Goal: Transaction & Acquisition: Purchase product/service

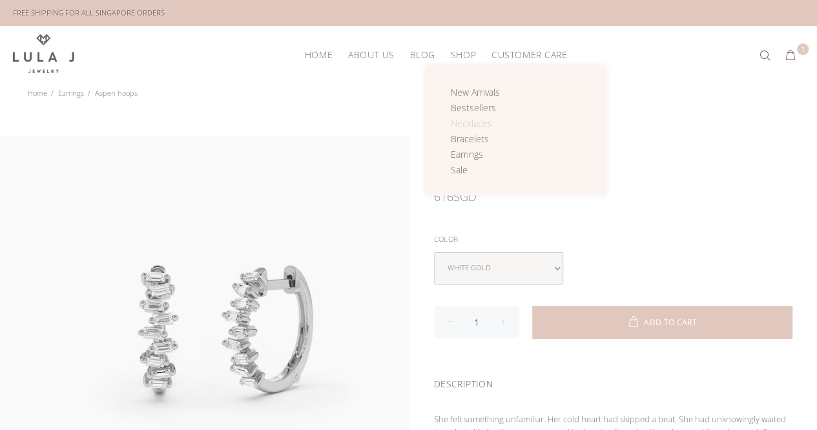
click at [465, 120] on span "Necklaces" at bounding box center [471, 123] width 41 height 12
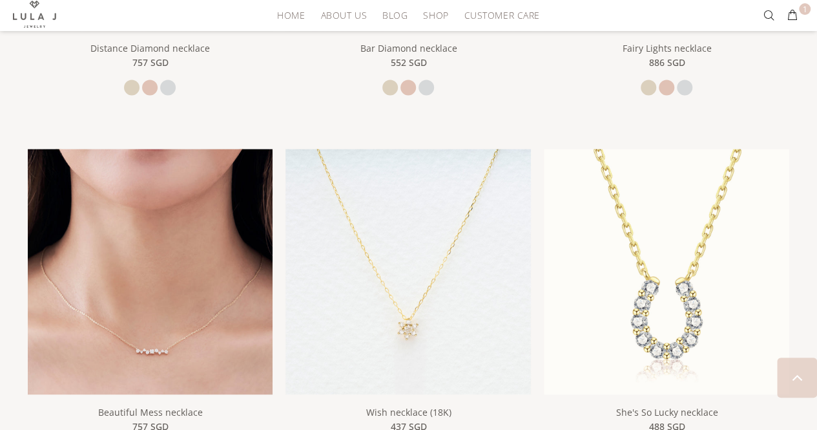
scroll to position [1034, 0]
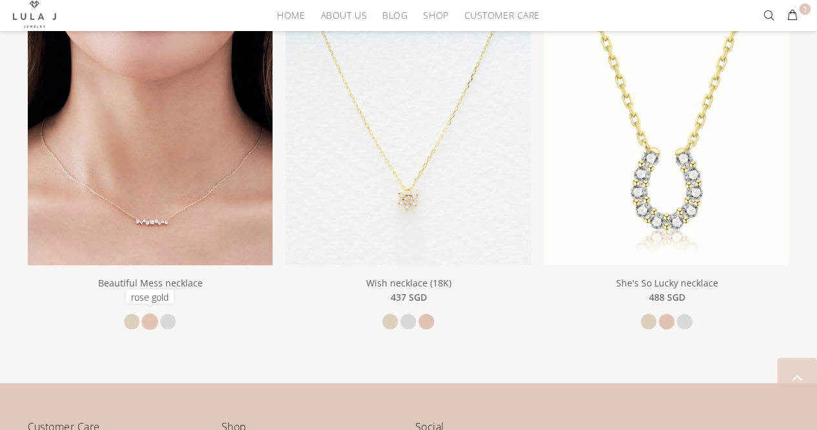
click at [156, 319] on link "rose gold" at bounding box center [150, 321] width 16 height 16
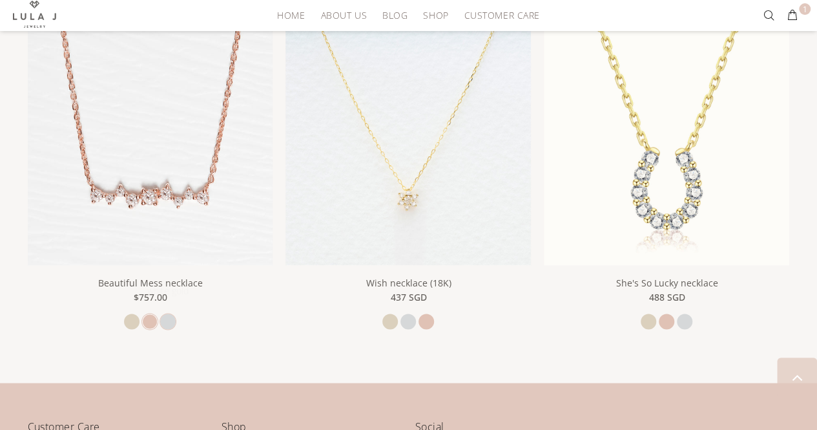
click at [162, 325] on li "white gold" at bounding box center [168, 321] width 16 height 16
click at [163, 323] on link "white gold" at bounding box center [168, 321] width 16 height 16
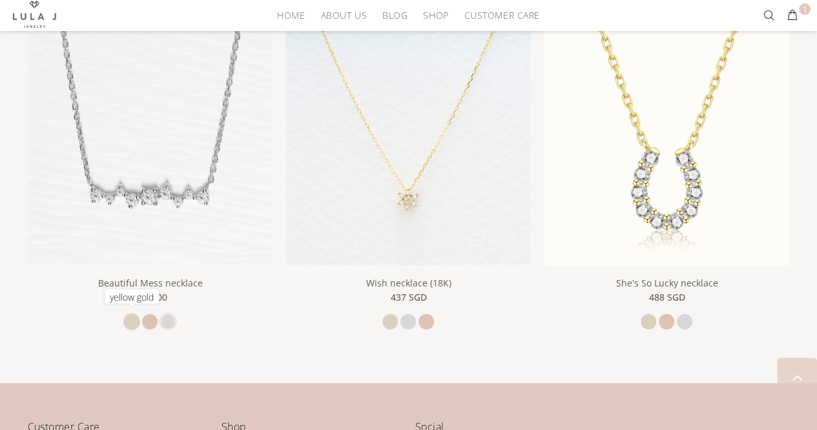
click at [126, 315] on link "yellow gold" at bounding box center [132, 321] width 16 height 16
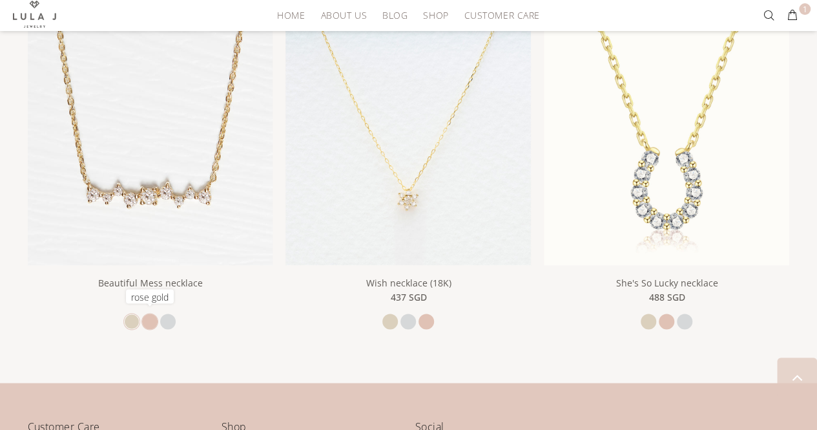
click at [142, 315] on link "rose gold" at bounding box center [150, 321] width 16 height 16
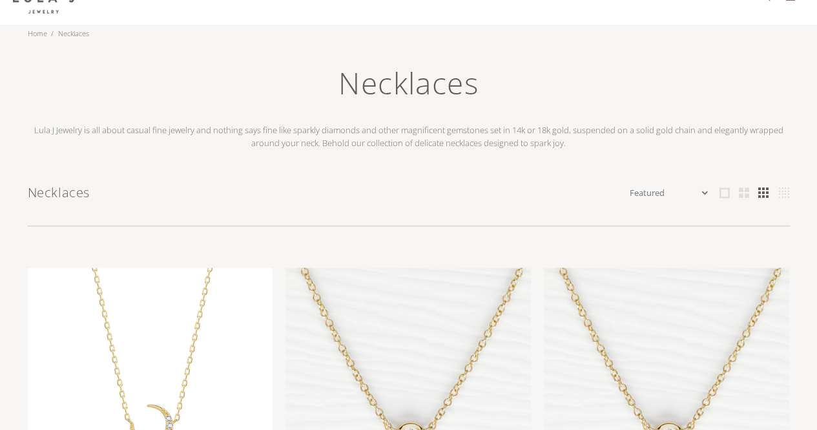
scroll to position [0, 0]
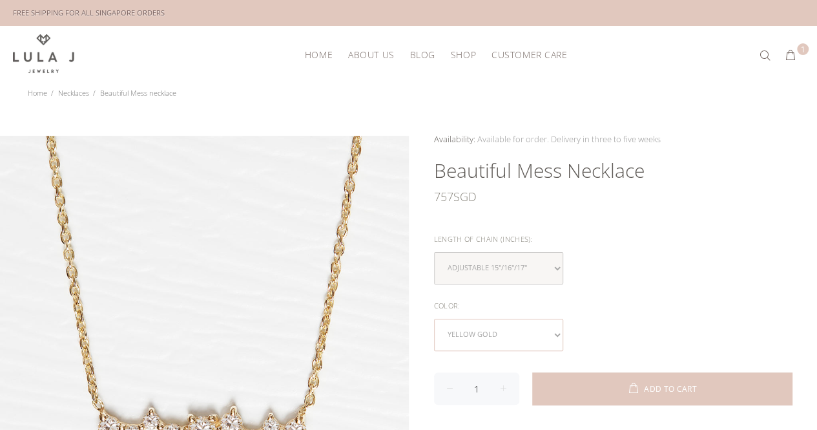
drag, startPoint x: 477, startPoint y: 326, endPoint x: 474, endPoint y: 337, distance: 11.4
click at [477, 328] on select "yellow gold rose gold white gold" at bounding box center [498, 335] width 129 height 32
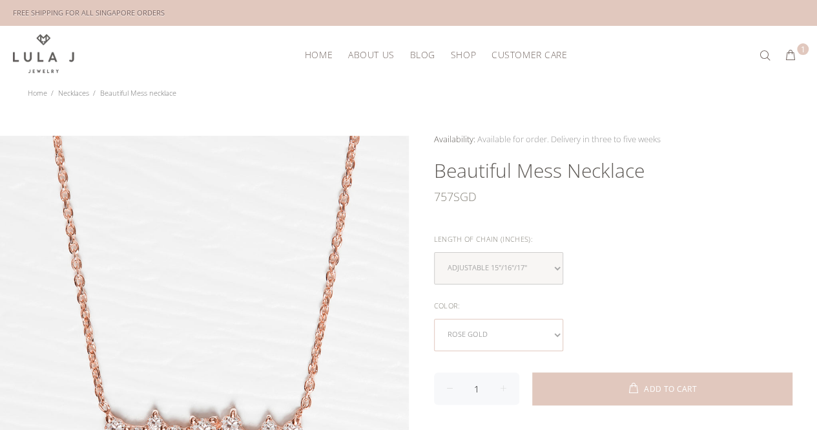
click at [483, 334] on select "yellow gold rose gold white gold" at bounding box center [498, 335] width 129 height 32
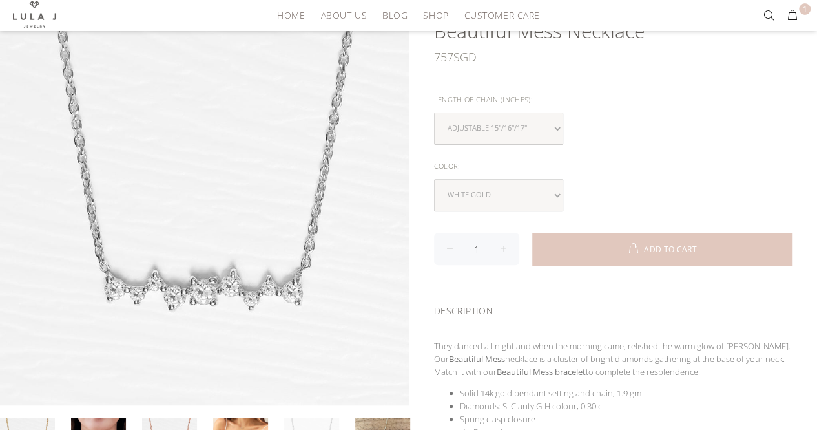
scroll to position [65, 0]
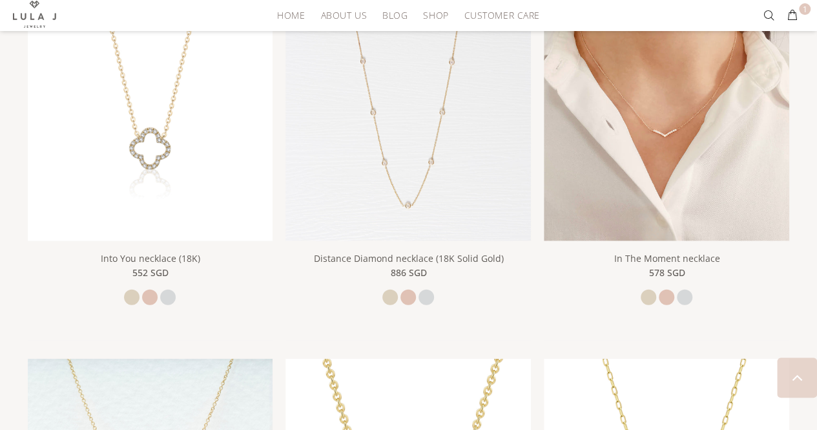
scroll to position [1421, 0]
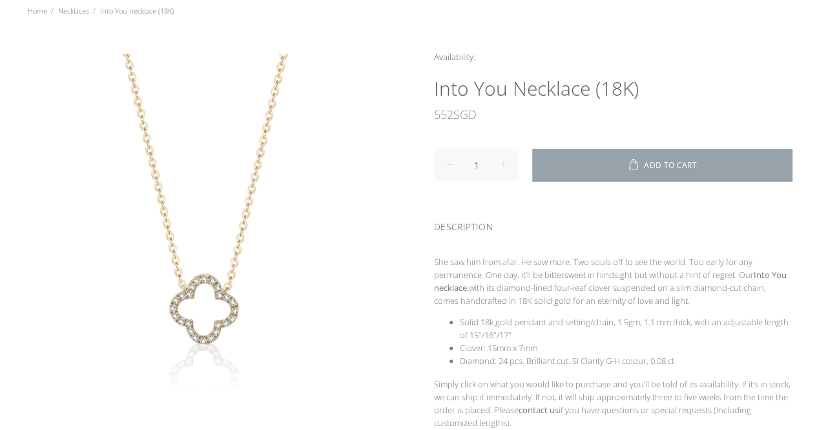
scroll to position [65, 0]
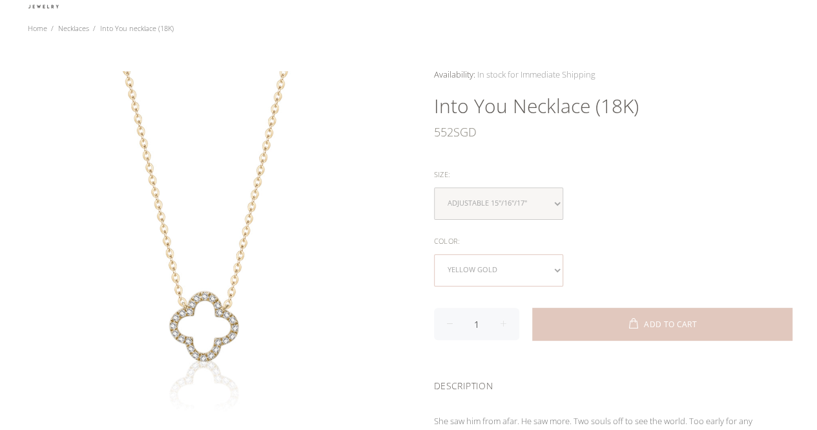
click at [508, 263] on select "yellow gold rose gold white gold" at bounding box center [498, 270] width 129 height 32
click at [500, 269] on select "yellow gold rose gold white gold" at bounding box center [498, 270] width 129 height 32
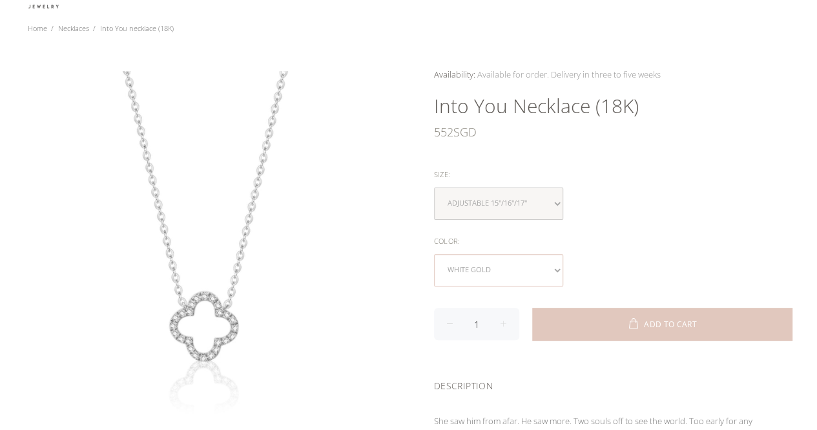
click at [509, 258] on select "yellow gold rose gold white gold" at bounding box center [498, 270] width 129 height 32
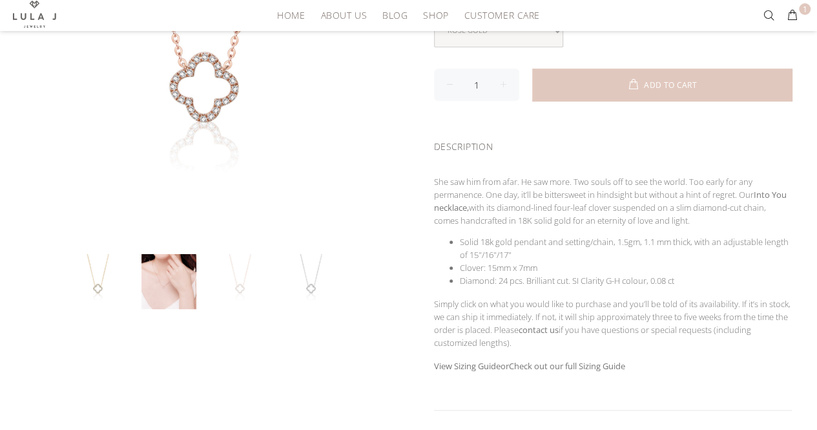
scroll to position [323, 0]
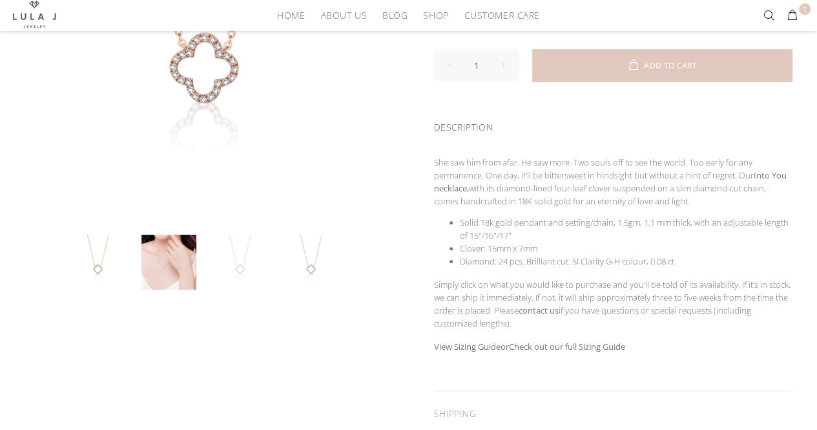
click at [237, 262] on link at bounding box center [240, 262] width 55 height 55
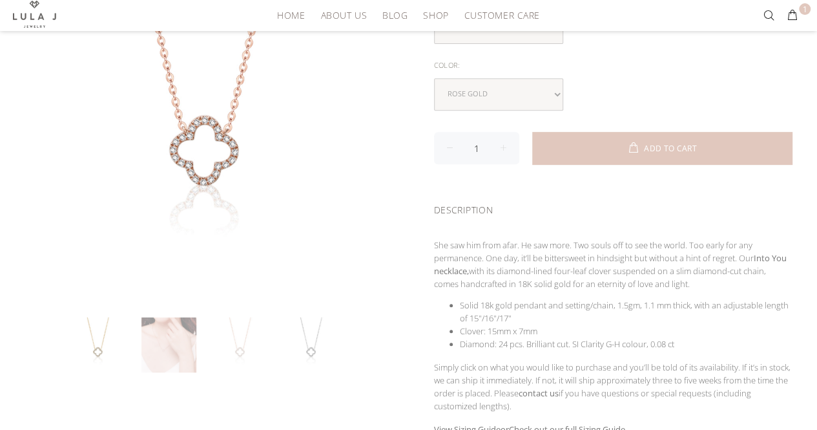
scroll to position [194, 0]
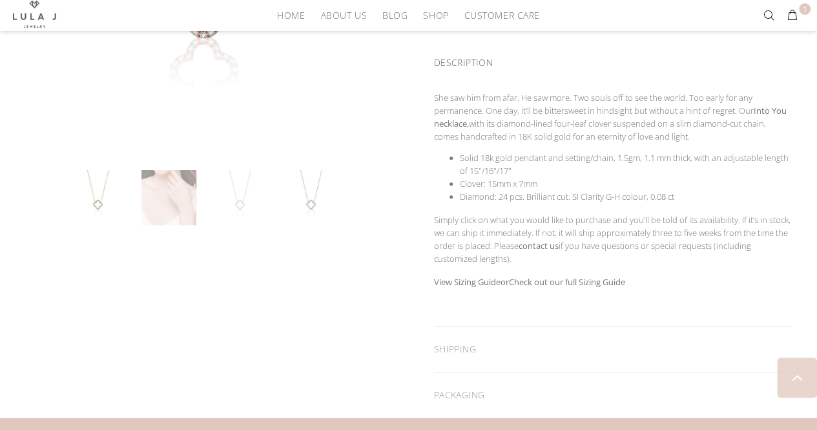
click at [189, 191] on link at bounding box center [169, 197] width 55 height 55
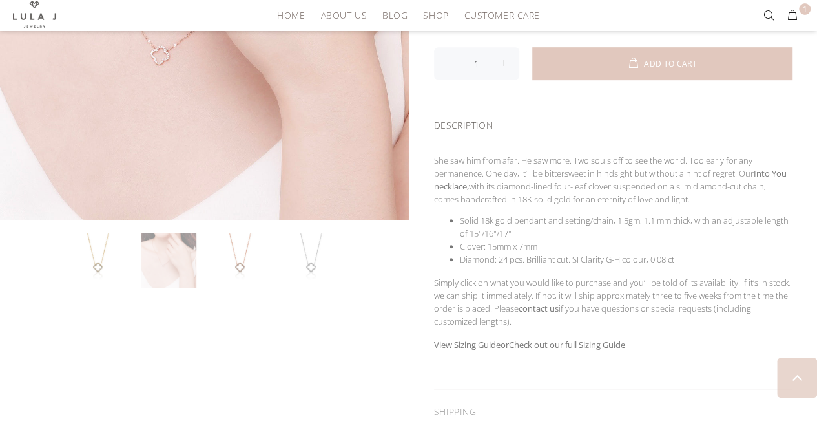
scroll to position [452, 0]
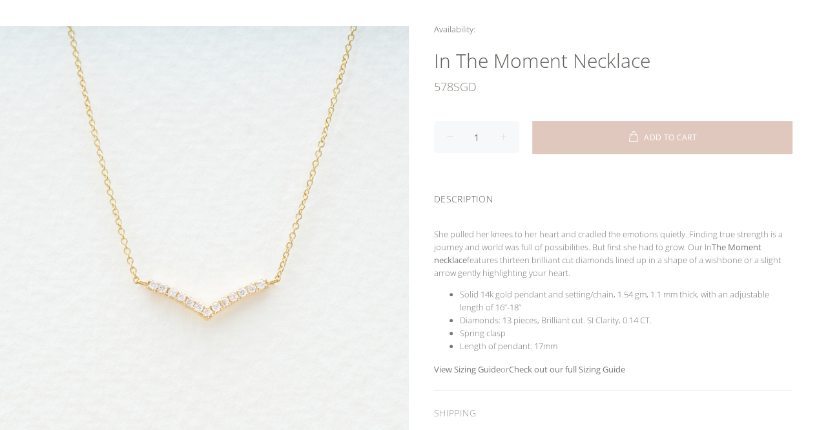
scroll to position [129, 0]
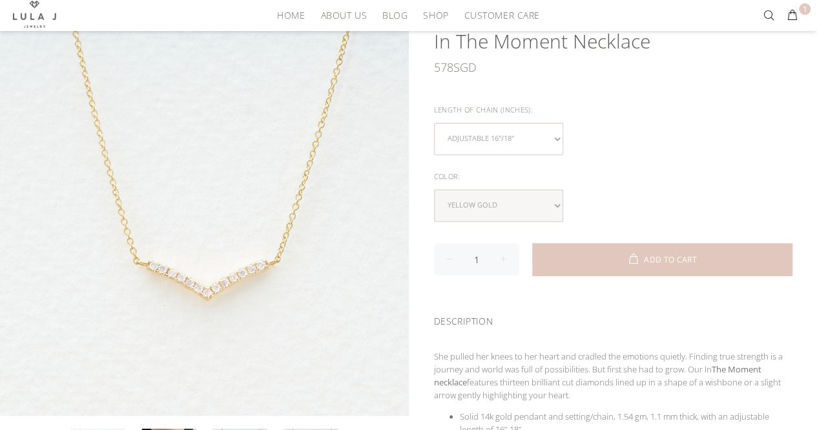
click at [504, 143] on select "Adjustable 16"/18"" at bounding box center [498, 139] width 129 height 32
click at [488, 196] on select "yellow gold rose gold white gold" at bounding box center [498, 205] width 129 height 32
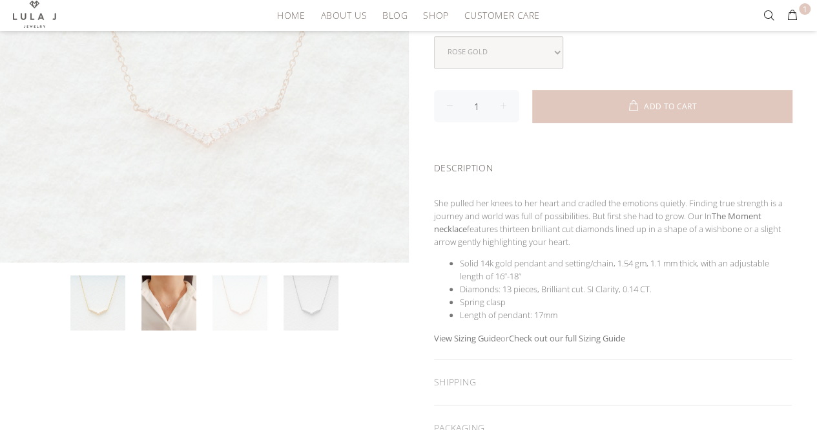
scroll to position [323, 0]
